Goal: Task Accomplishment & Management: Complete application form

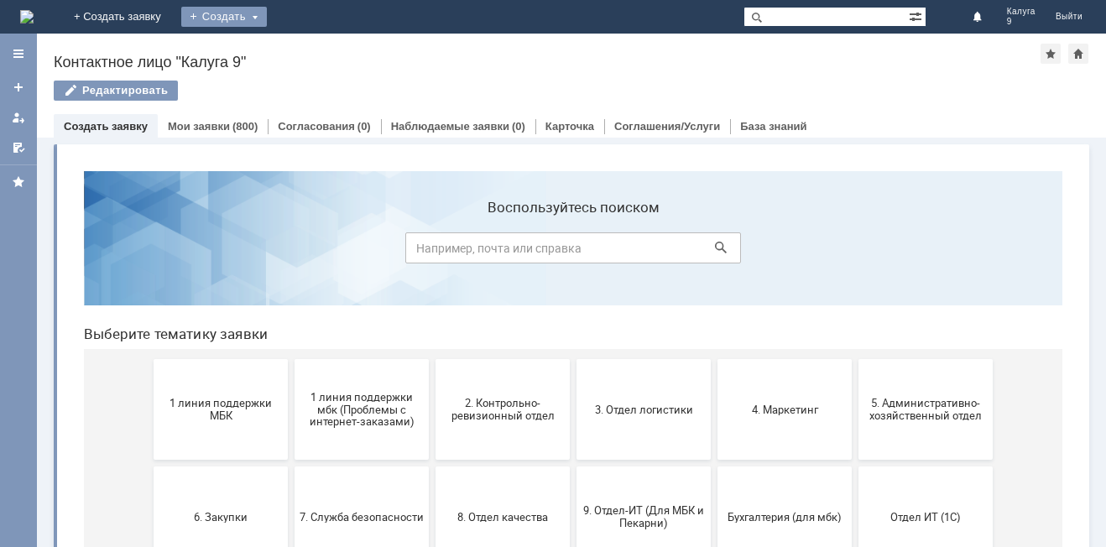
click at [267, 20] on div "Создать" at bounding box center [224, 17] width 86 height 20
click at [312, 52] on link "Заявка" at bounding box center [249, 50] width 128 height 20
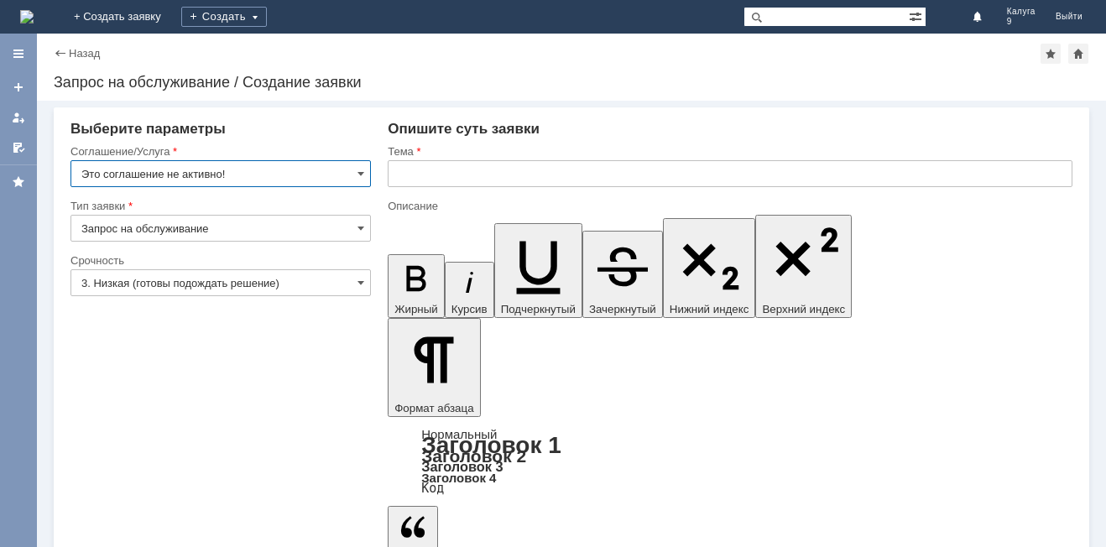
click at [347, 179] on input "Это соглашение не активно!" at bounding box center [220, 173] width 300 height 27
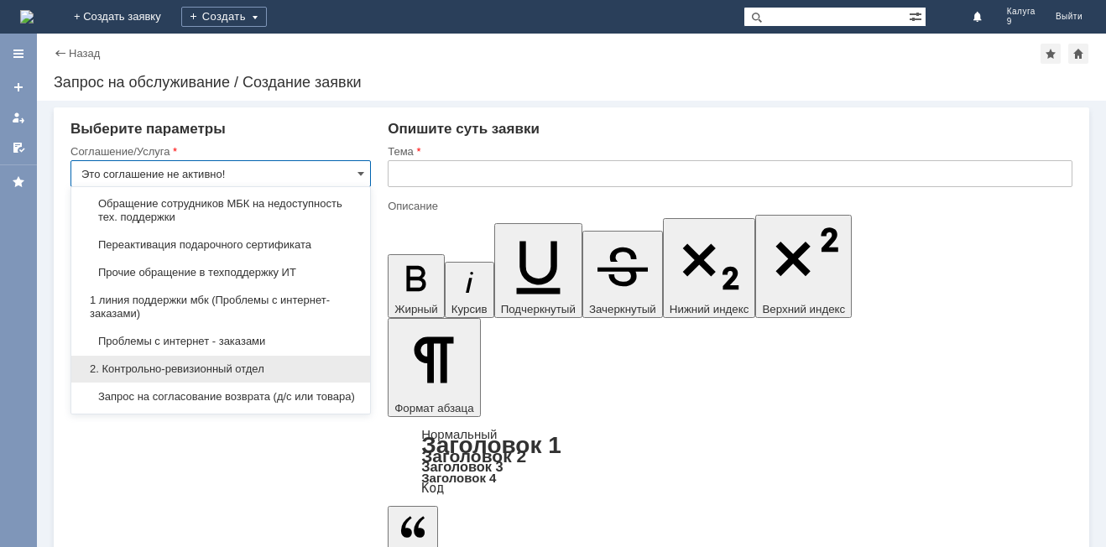
scroll to position [168, 0]
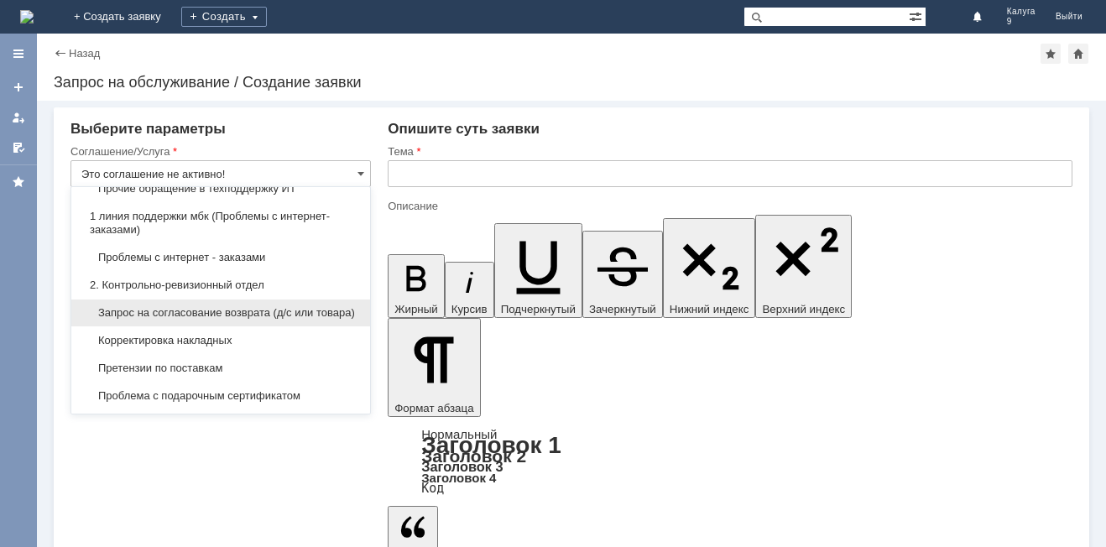
click at [182, 320] on span "Запрос на согласование возврата (д/с или товара)" at bounding box center [220, 312] width 279 height 13
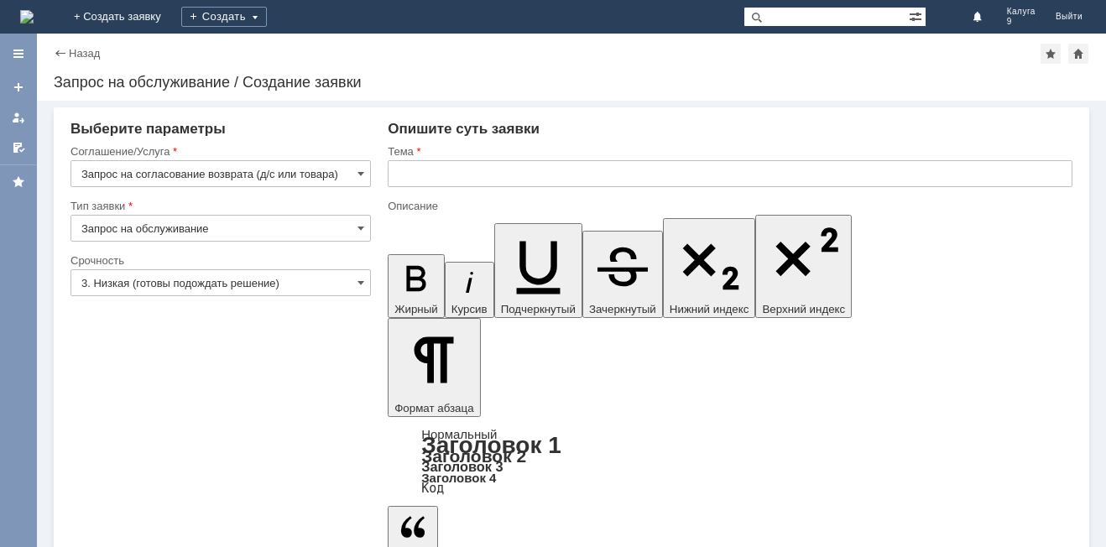
type input "Запрос на согласование возврата (д/с или товара)"
click at [163, 288] on input "3. Низкая (готовы подождать решение)" at bounding box center [220, 282] width 300 height 27
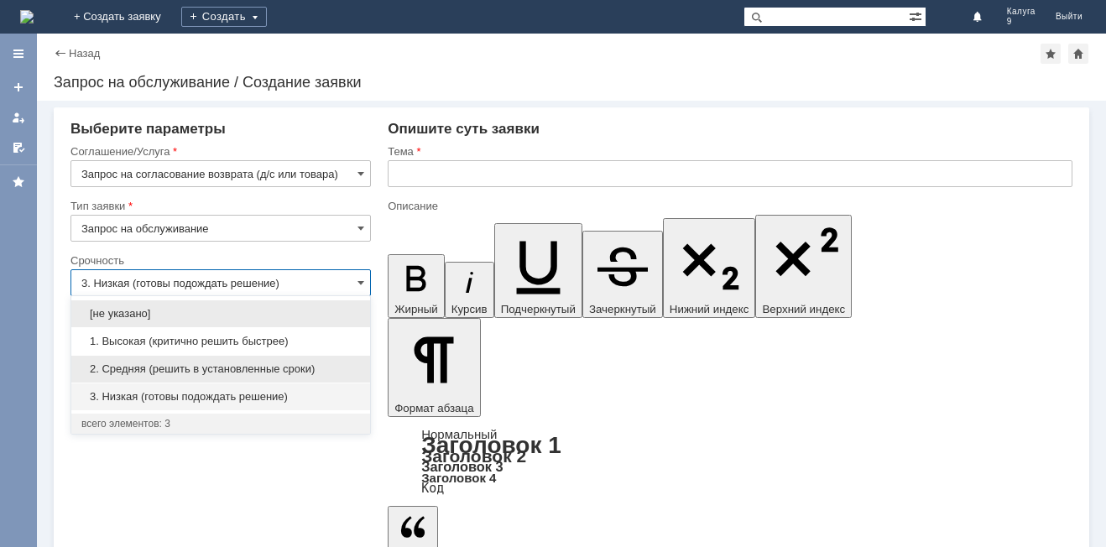
click at [141, 363] on span "2. Средняя (решить в установленные сроки)" at bounding box center [220, 369] width 279 height 13
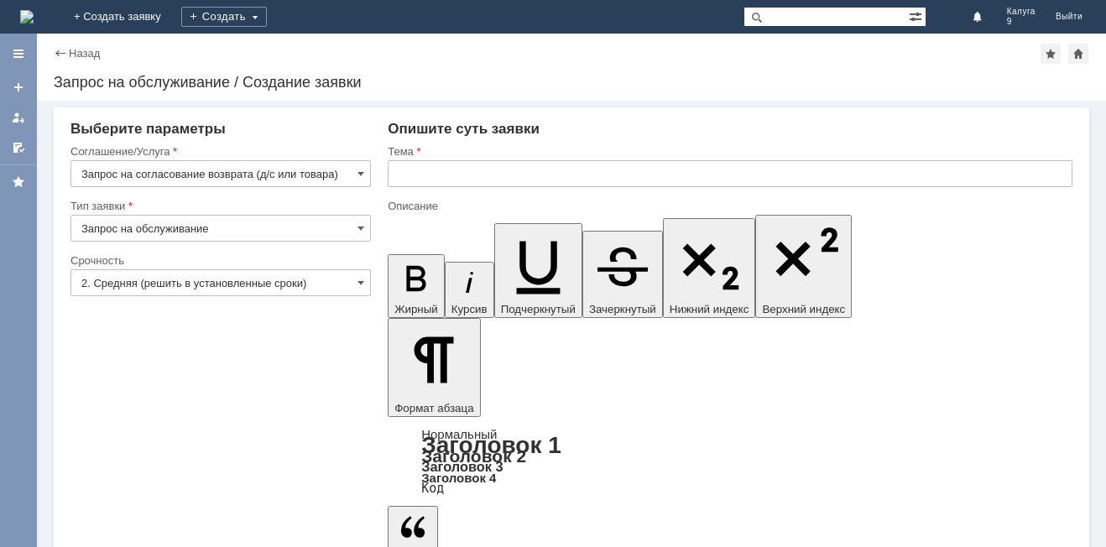
type input "2. Средняя (решить в установленные сроки)"
click at [430, 175] on input "text" at bounding box center [730, 173] width 685 height 27
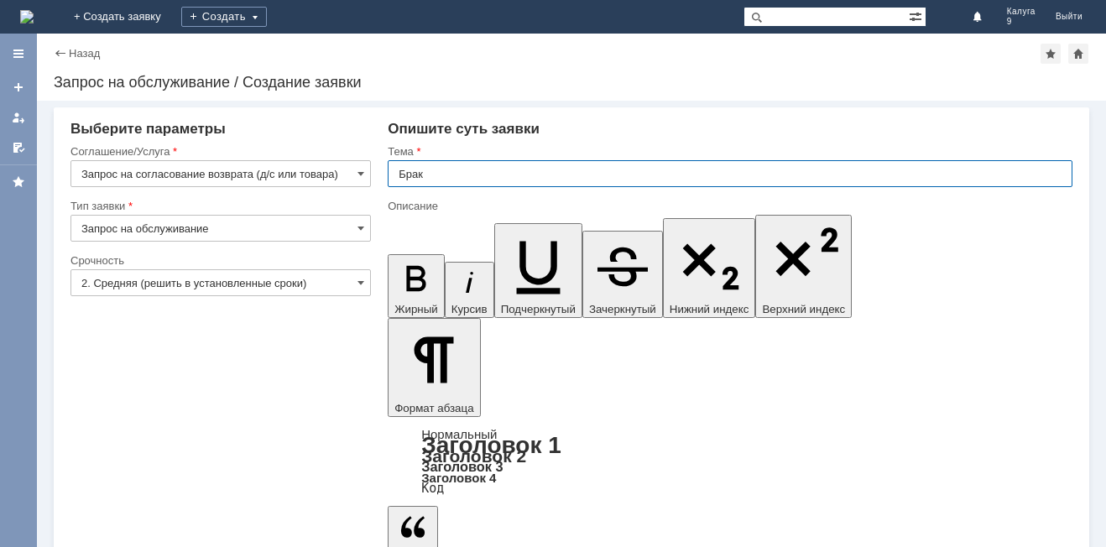
type input "Брак"
